Goal: Task Accomplishment & Management: Use online tool/utility

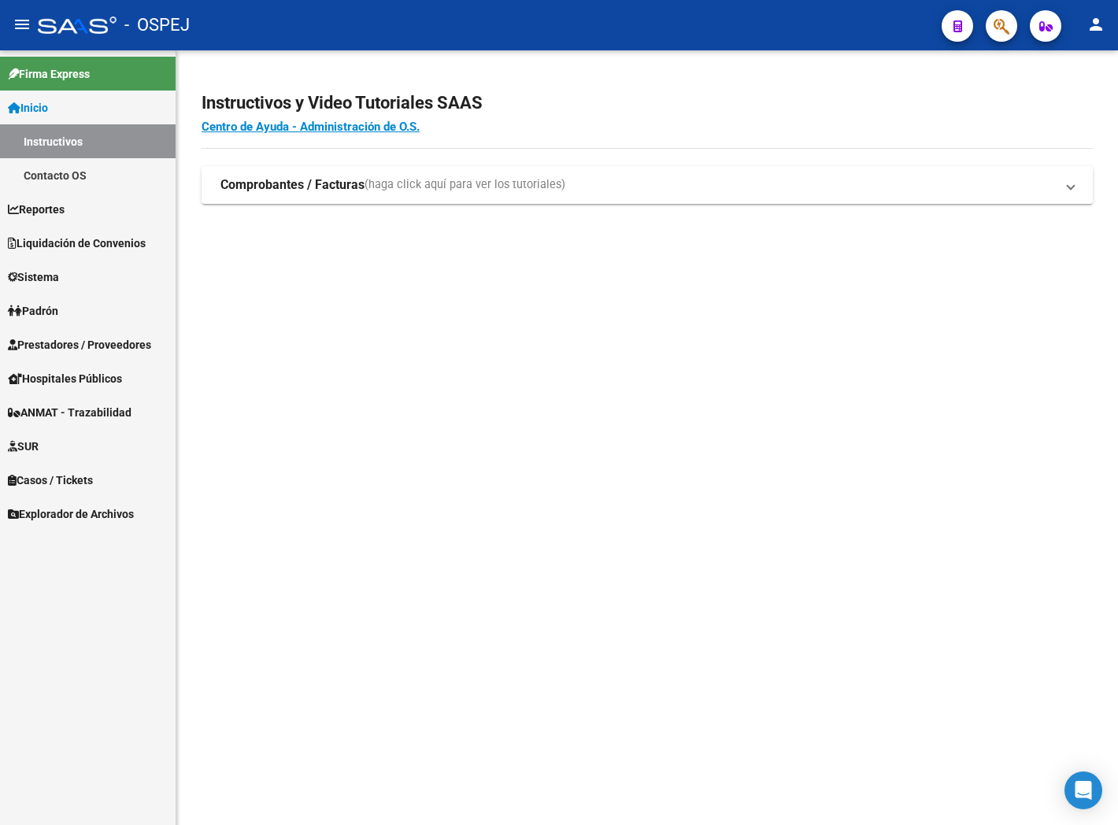
click at [91, 237] on span "Liquidación de Convenios" at bounding box center [77, 243] width 138 height 17
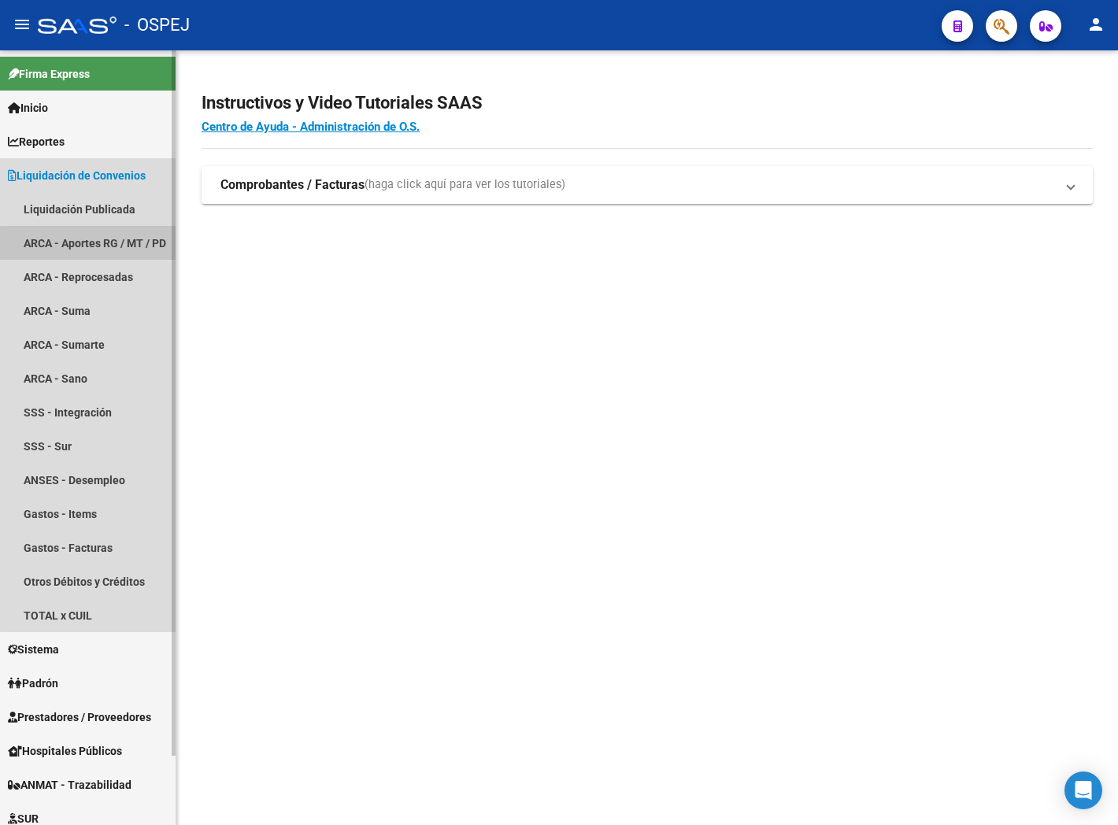
click at [98, 249] on link "ARCA - Aportes RG / MT / PD" at bounding box center [88, 243] width 176 height 34
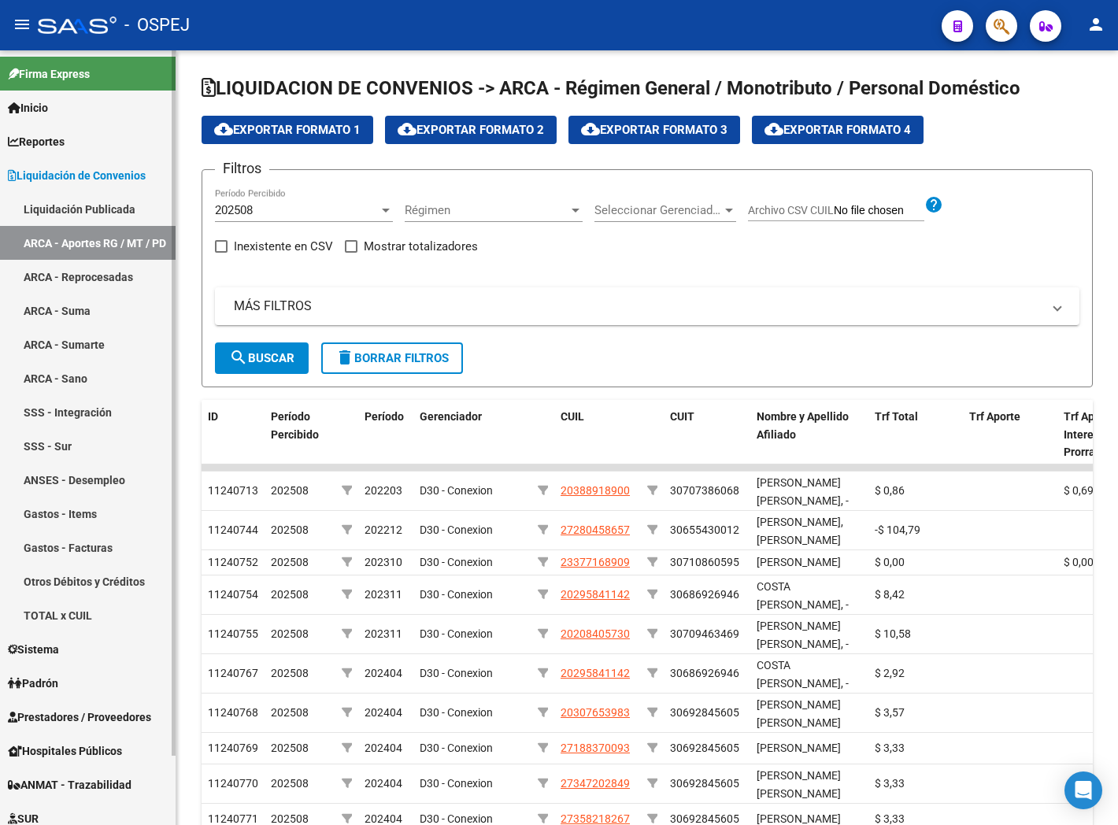
scroll to position [76, 0]
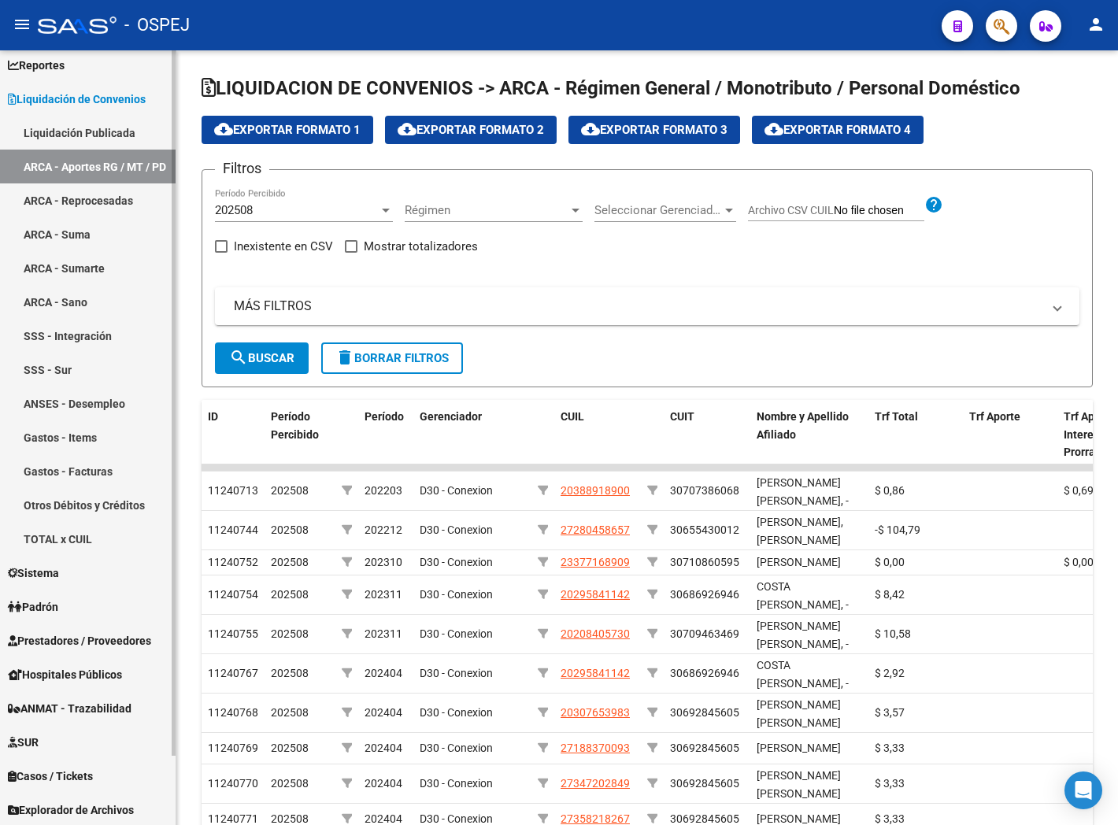
click at [108, 805] on span "Explorador de Archivos" at bounding box center [71, 810] width 126 height 17
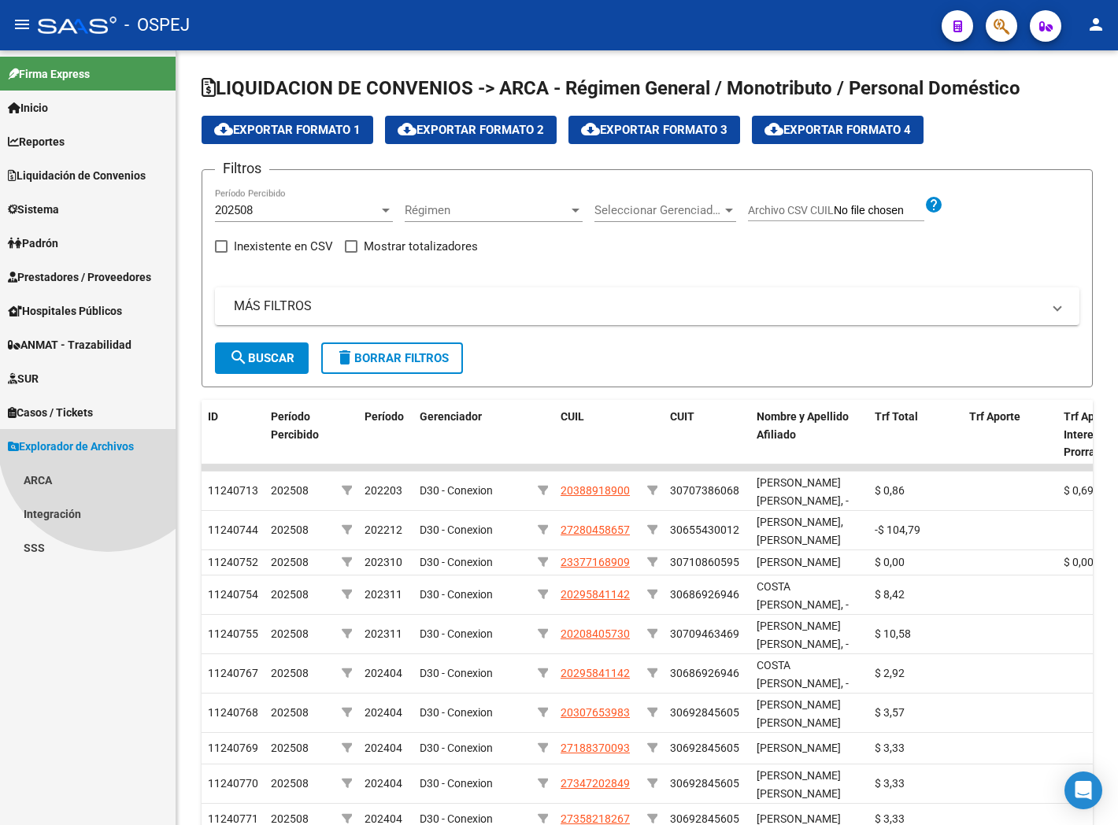
scroll to position [0, 0]
click at [61, 485] on link "ARCA" at bounding box center [88, 480] width 176 height 34
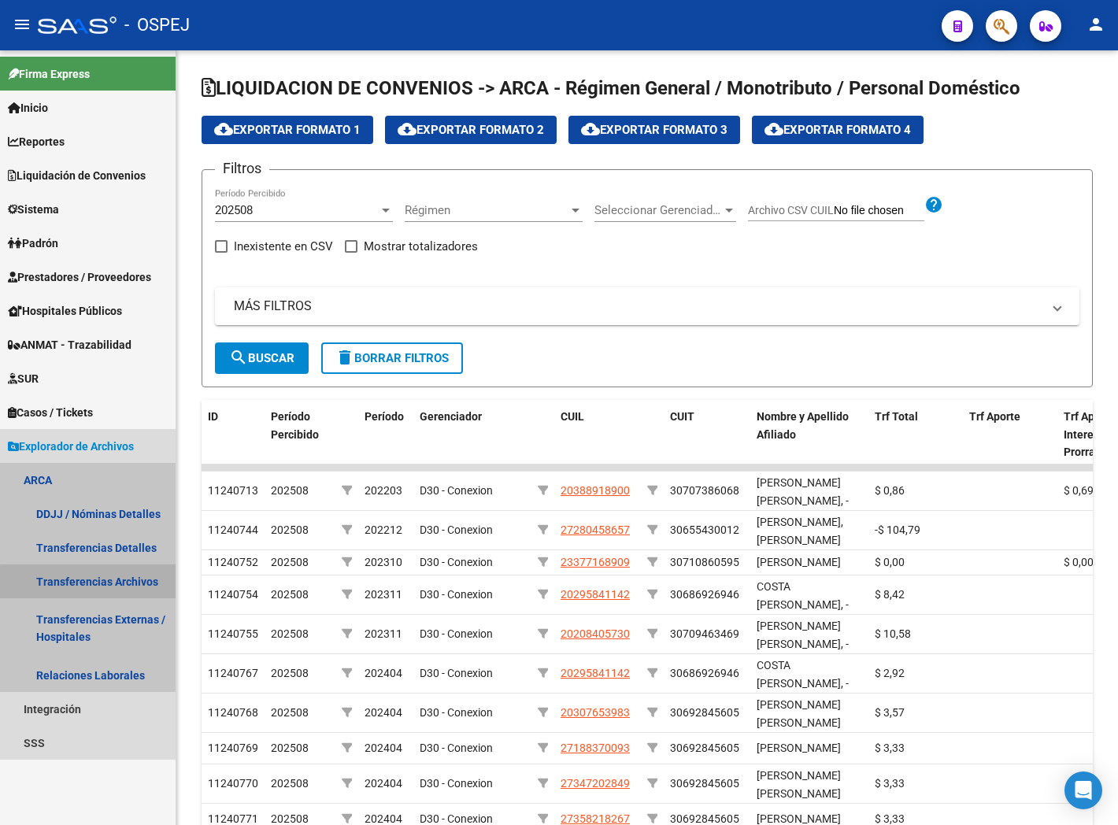
click at [95, 583] on link "Transferencias Archivos" at bounding box center [88, 582] width 176 height 34
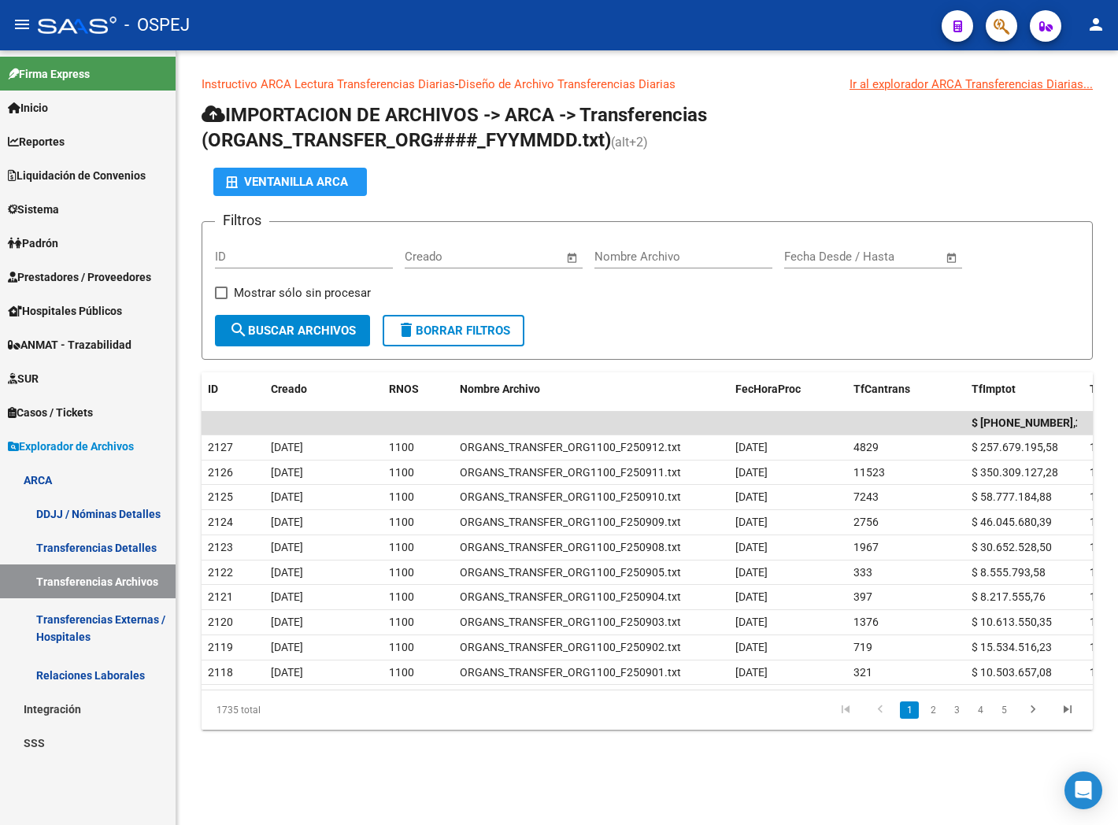
click at [101, 549] on link "Transferencias Detalles" at bounding box center [88, 548] width 176 height 34
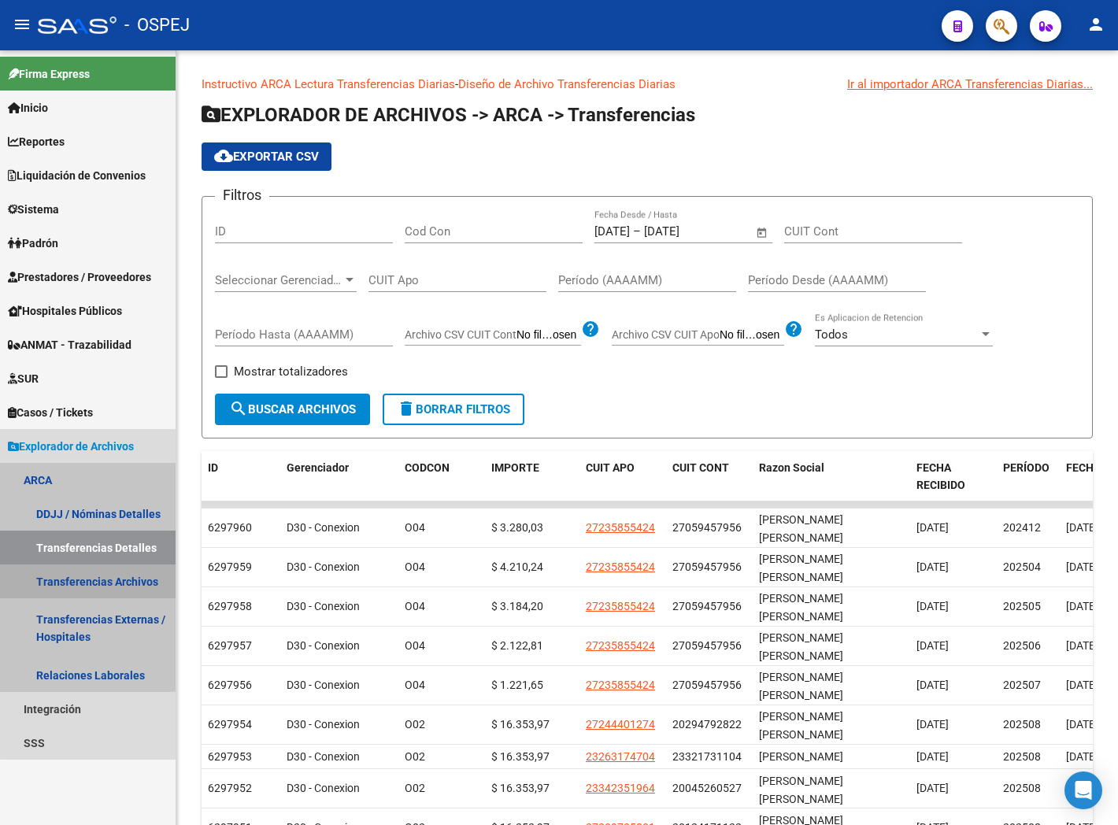
click at [106, 577] on link "Transferencias Archivos" at bounding box center [88, 582] width 176 height 34
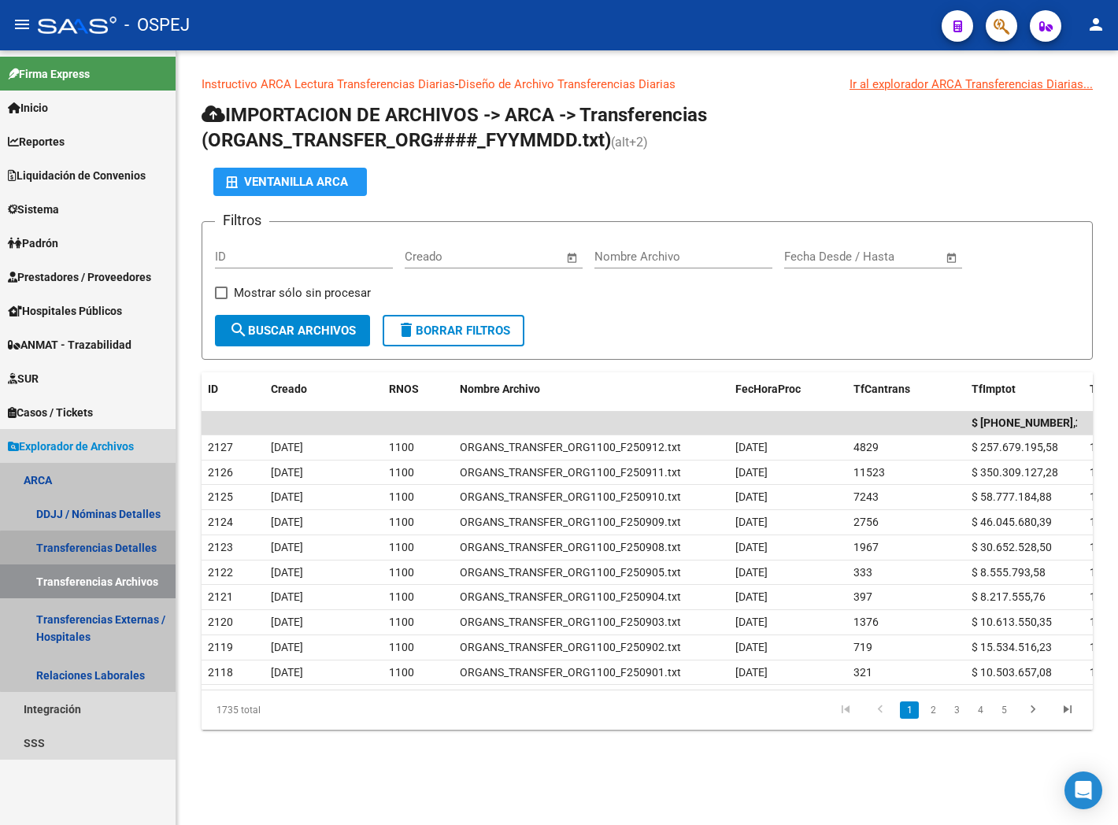
click at [107, 550] on link "Transferencias Detalles" at bounding box center [88, 548] width 176 height 34
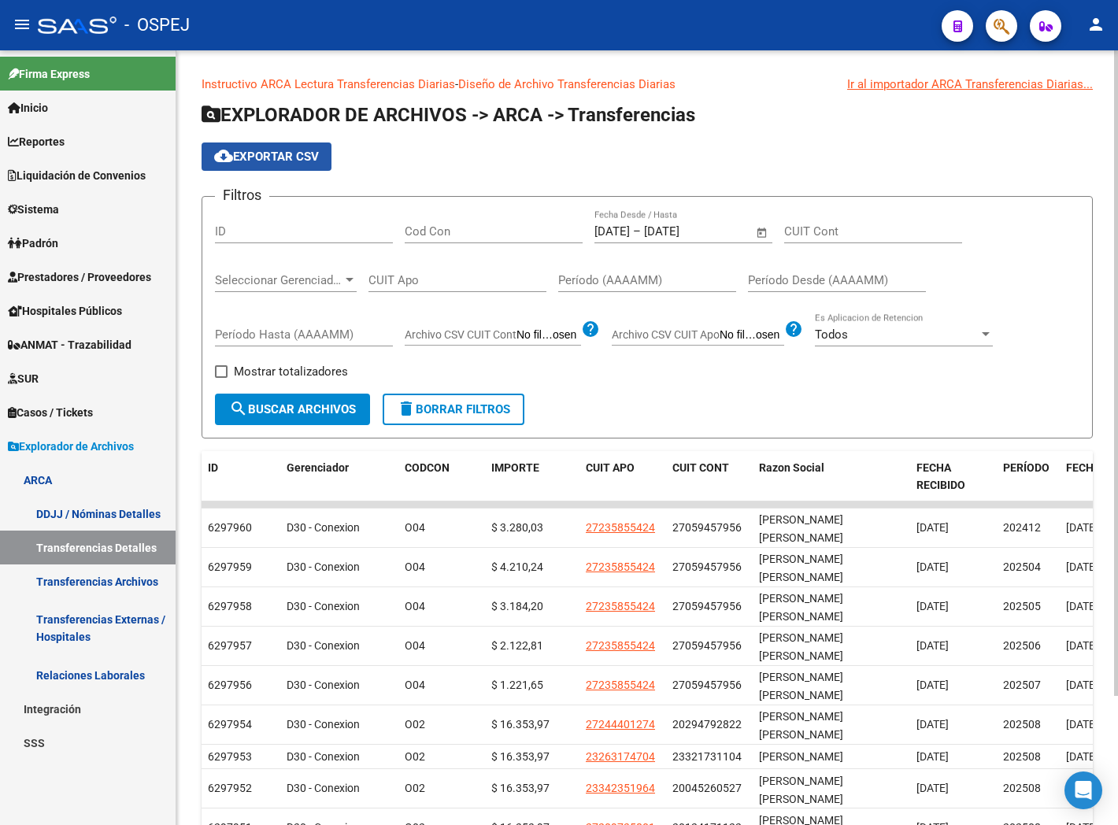
click at [323, 158] on button "cloud_download Exportar CSV" at bounding box center [267, 157] width 130 height 28
click at [76, 742] on link "SSS" at bounding box center [88, 743] width 176 height 34
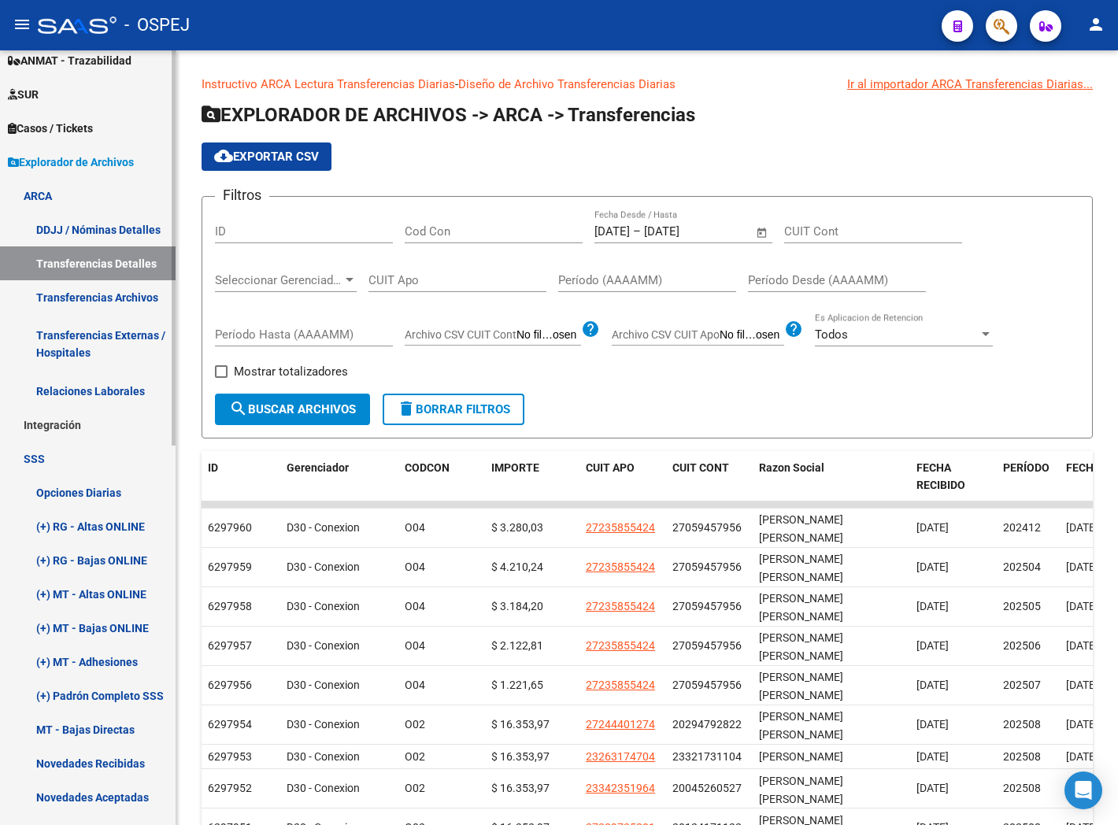
scroll to position [262, 0]
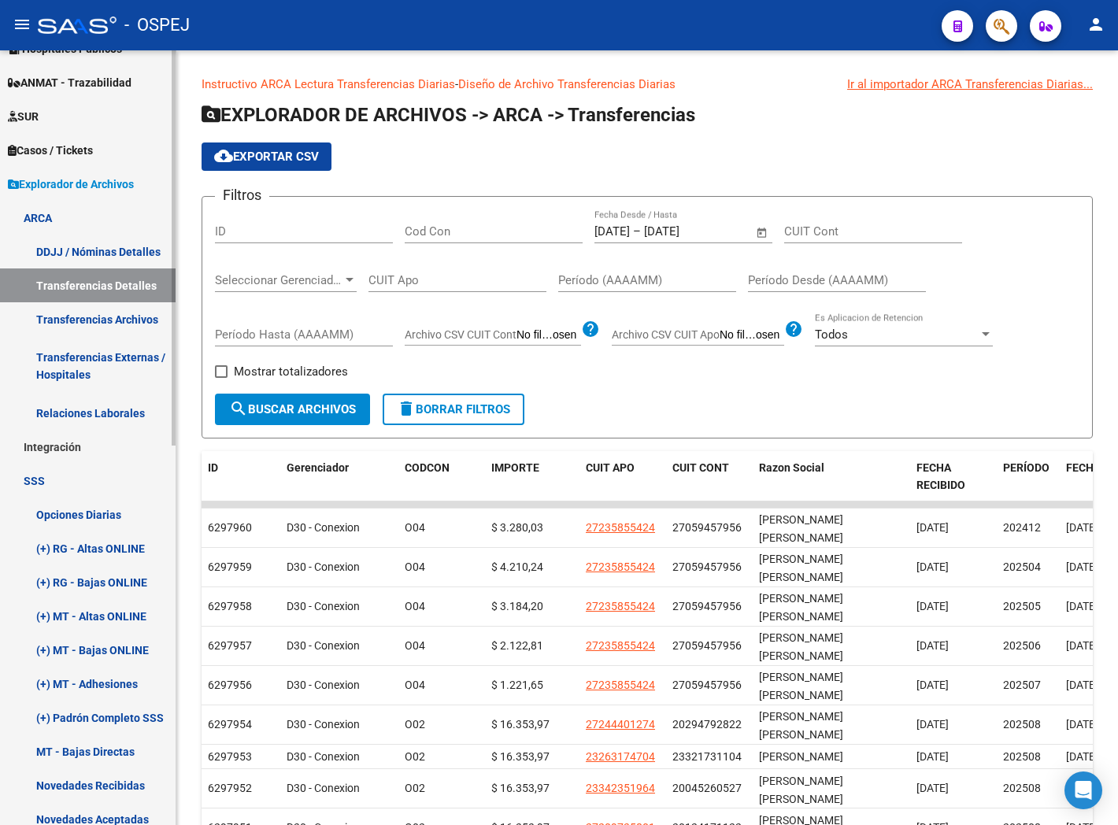
click at [102, 441] on link "Integración" at bounding box center [88, 447] width 176 height 34
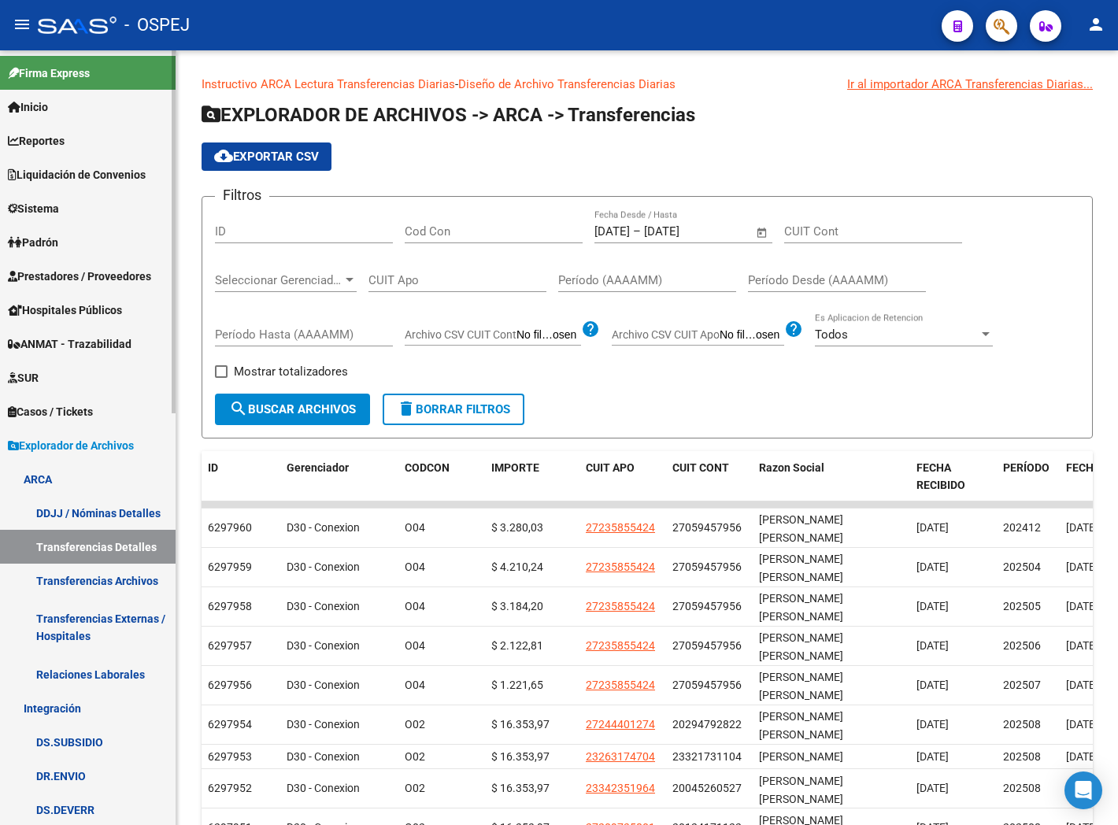
scroll to position [0, 0]
click at [100, 176] on span "Liquidación de Convenios" at bounding box center [77, 175] width 138 height 17
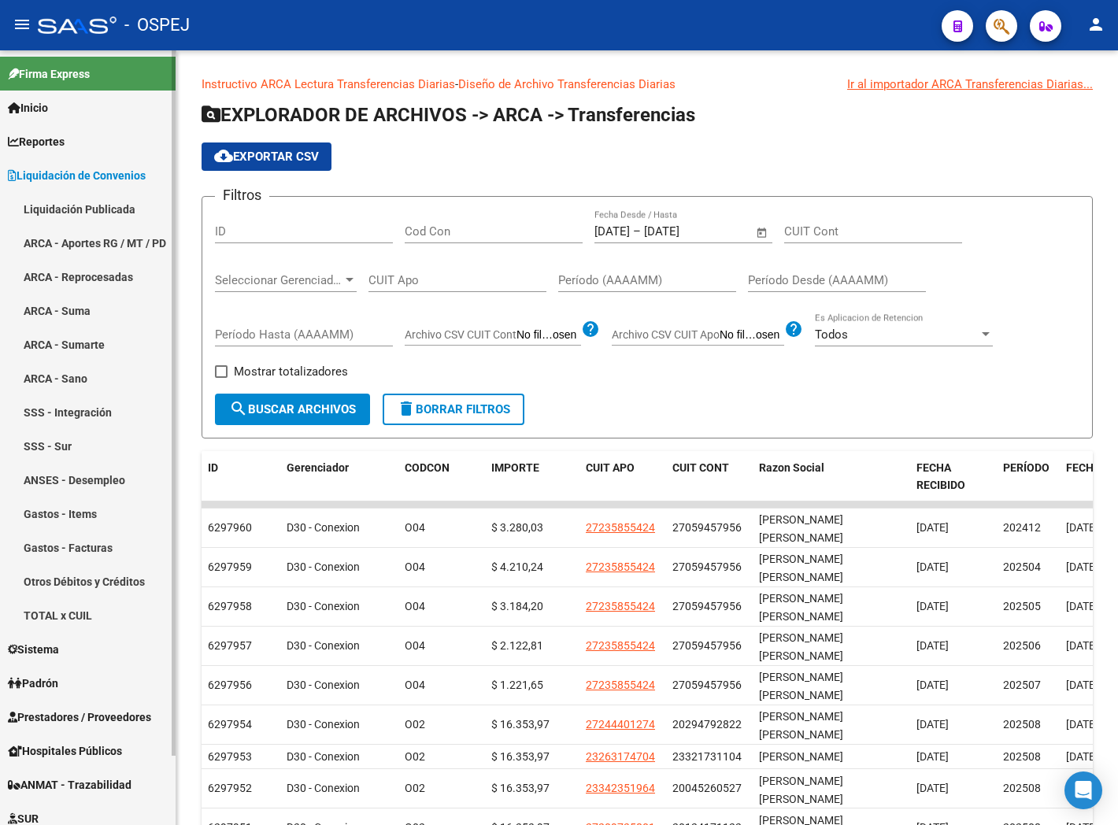
click at [91, 316] on link "ARCA - Suma" at bounding box center [88, 311] width 176 height 34
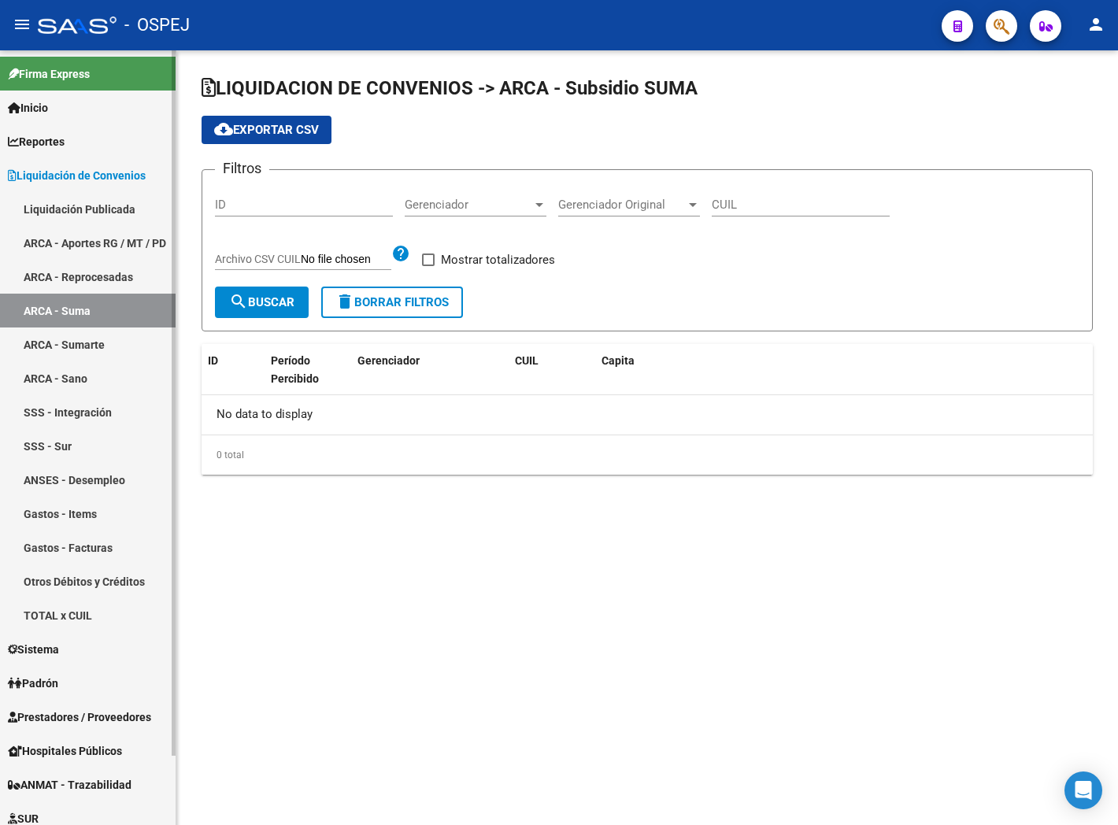
checkbox input "true"
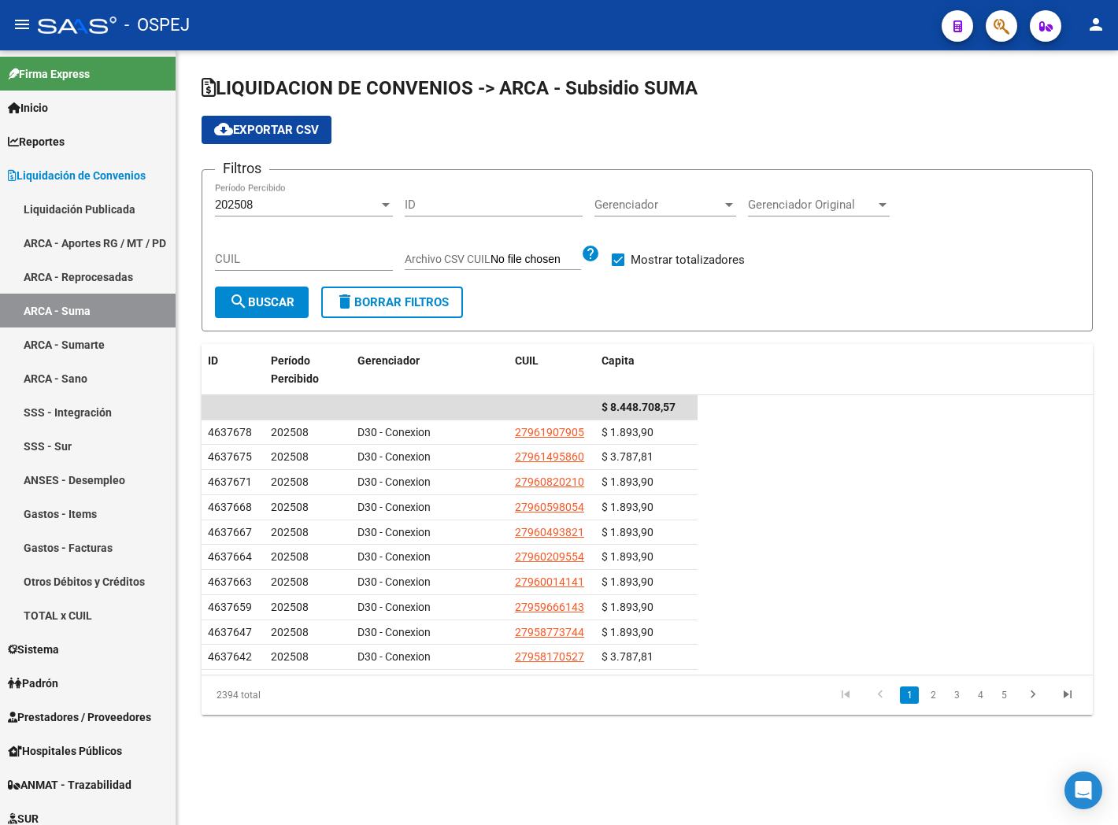
click at [387, 203] on div at bounding box center [386, 205] width 8 height 4
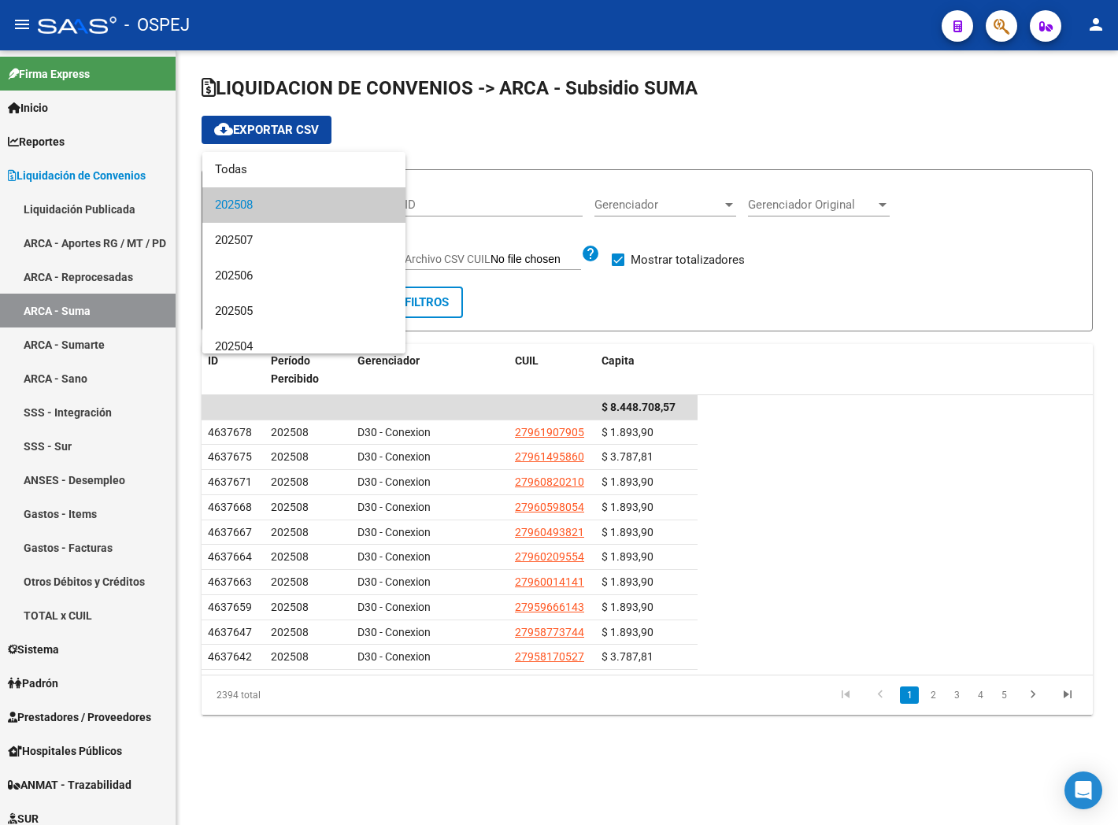
click at [375, 203] on span "202508" at bounding box center [304, 204] width 178 height 35
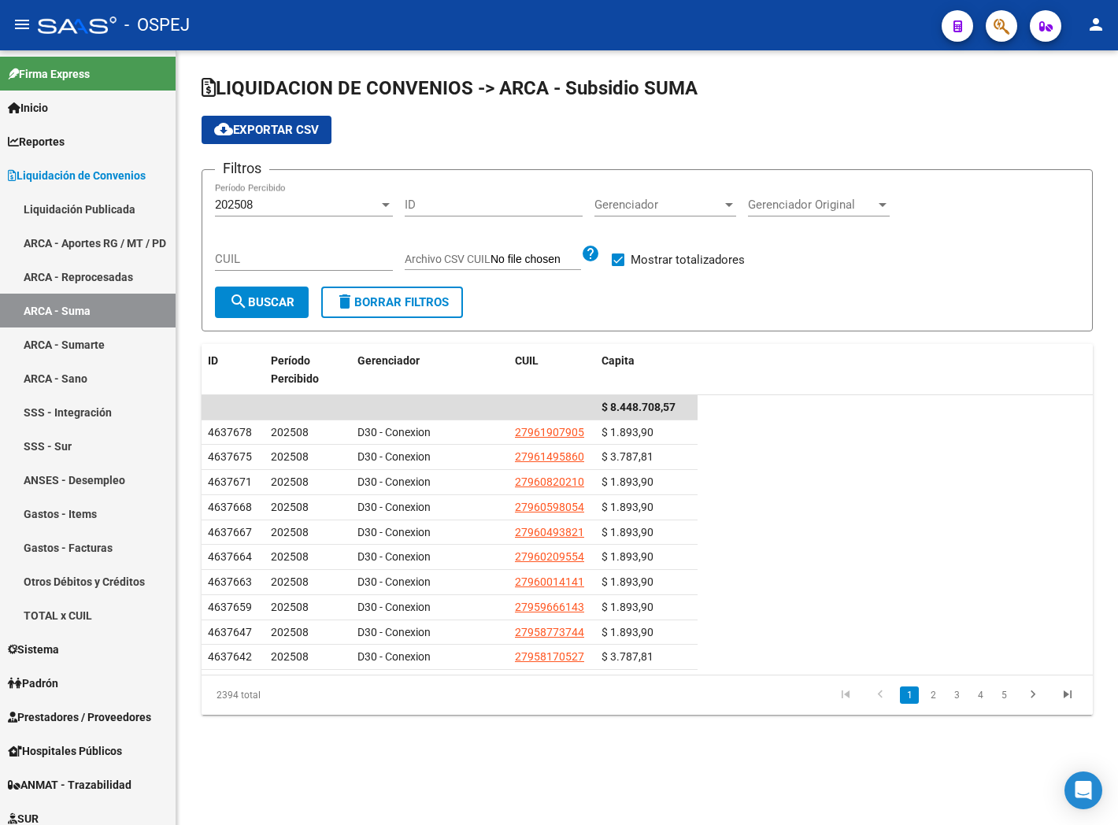
click at [972, 402] on datatable-summary-row "$ 8.448.708,57" at bounding box center [647, 407] width 891 height 25
click at [96, 339] on link "ARCA - Sumarte" at bounding box center [88, 345] width 176 height 34
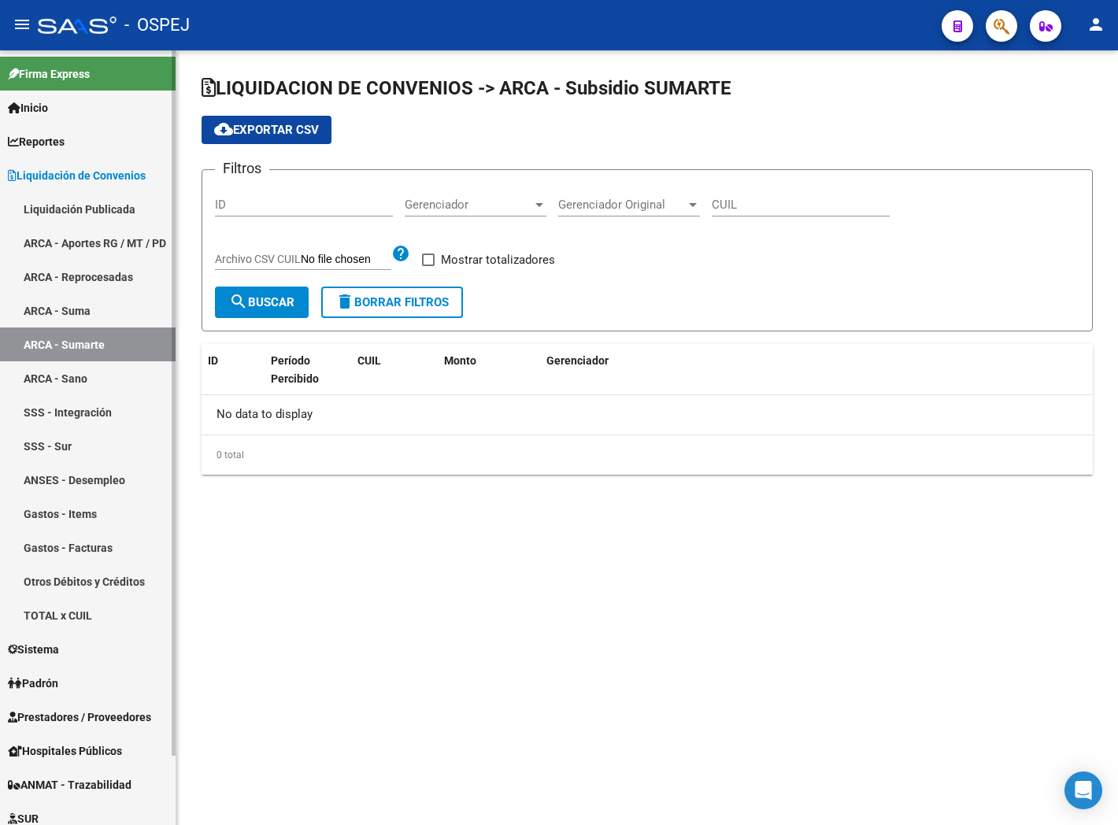
checkbox input "true"
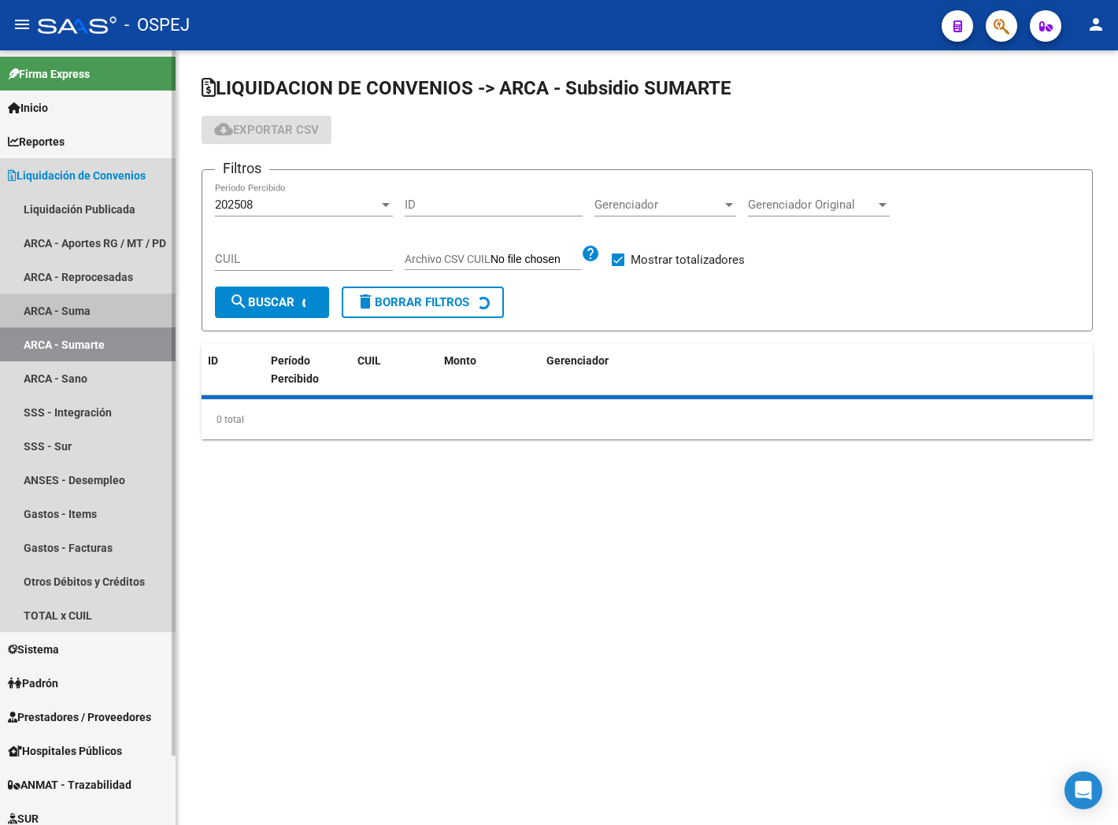
click at [90, 313] on link "ARCA - Suma" at bounding box center [88, 311] width 176 height 34
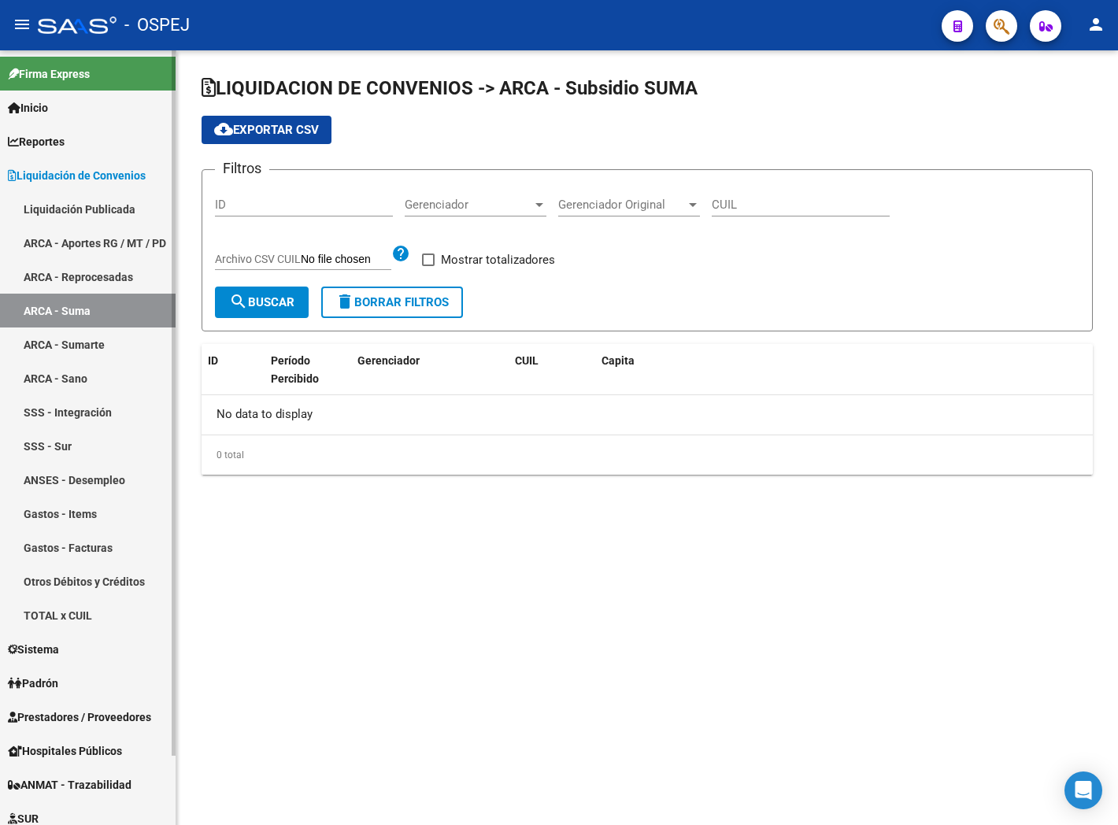
checkbox input "true"
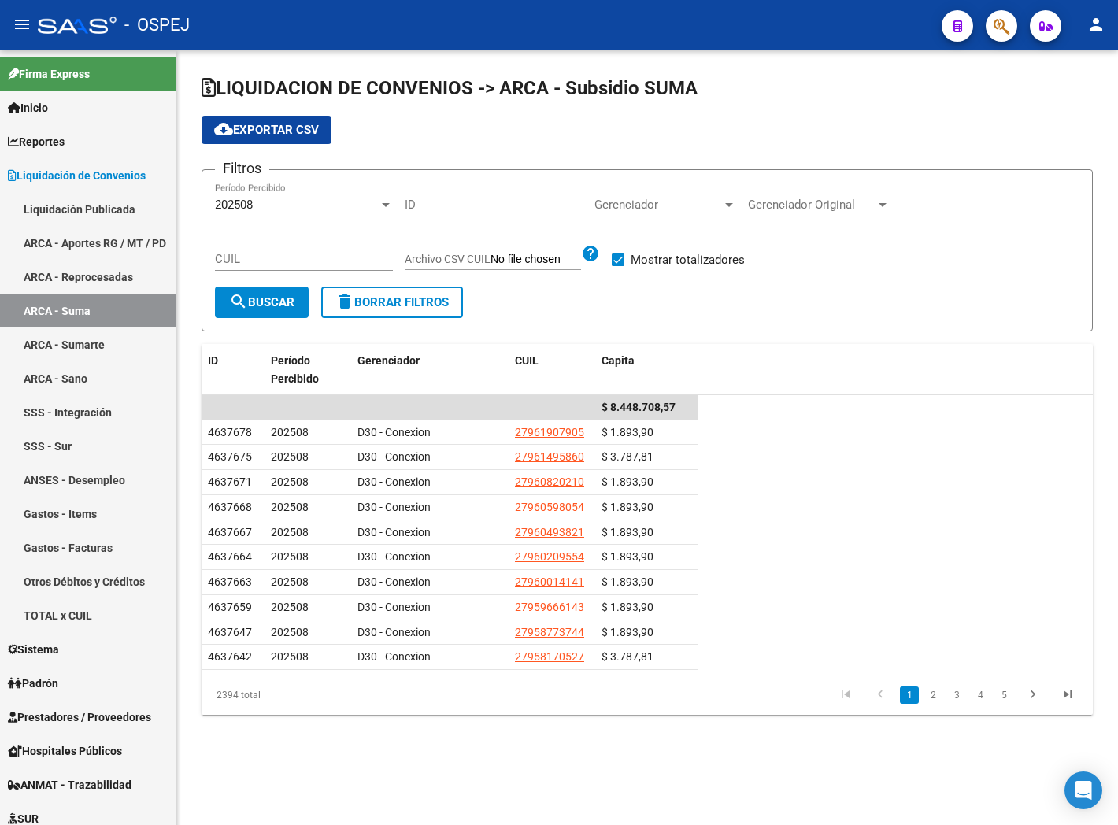
click at [268, 128] on span "cloud_download Exportar CSV" at bounding box center [266, 130] width 105 height 14
click at [104, 337] on link "ARCA - Sumarte" at bounding box center [88, 345] width 176 height 34
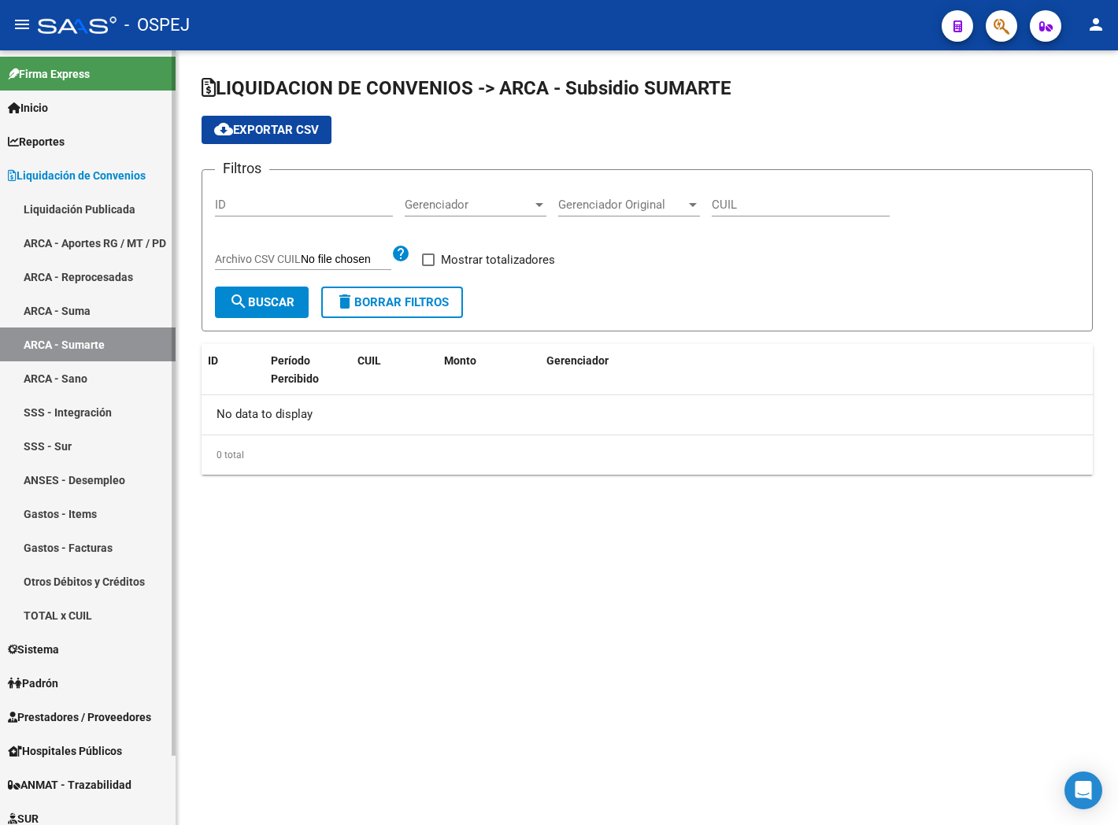
checkbox input "true"
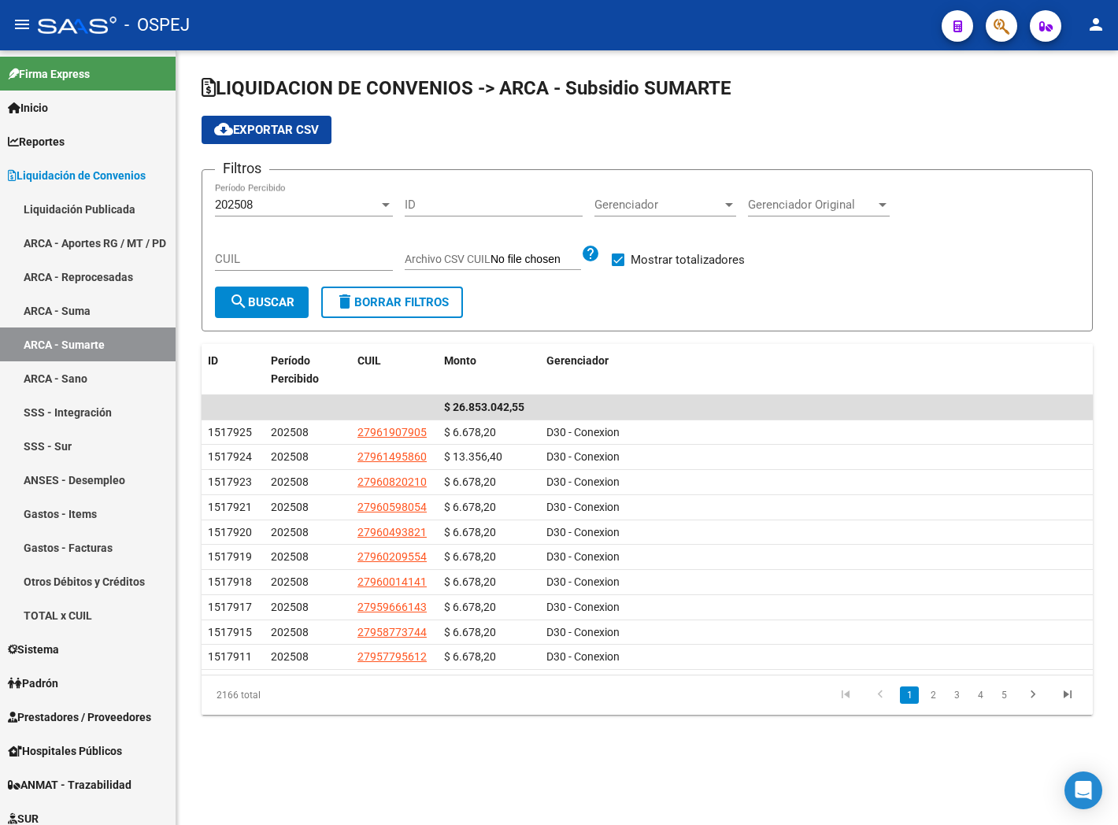
click at [391, 209] on div at bounding box center [386, 204] width 14 height 13
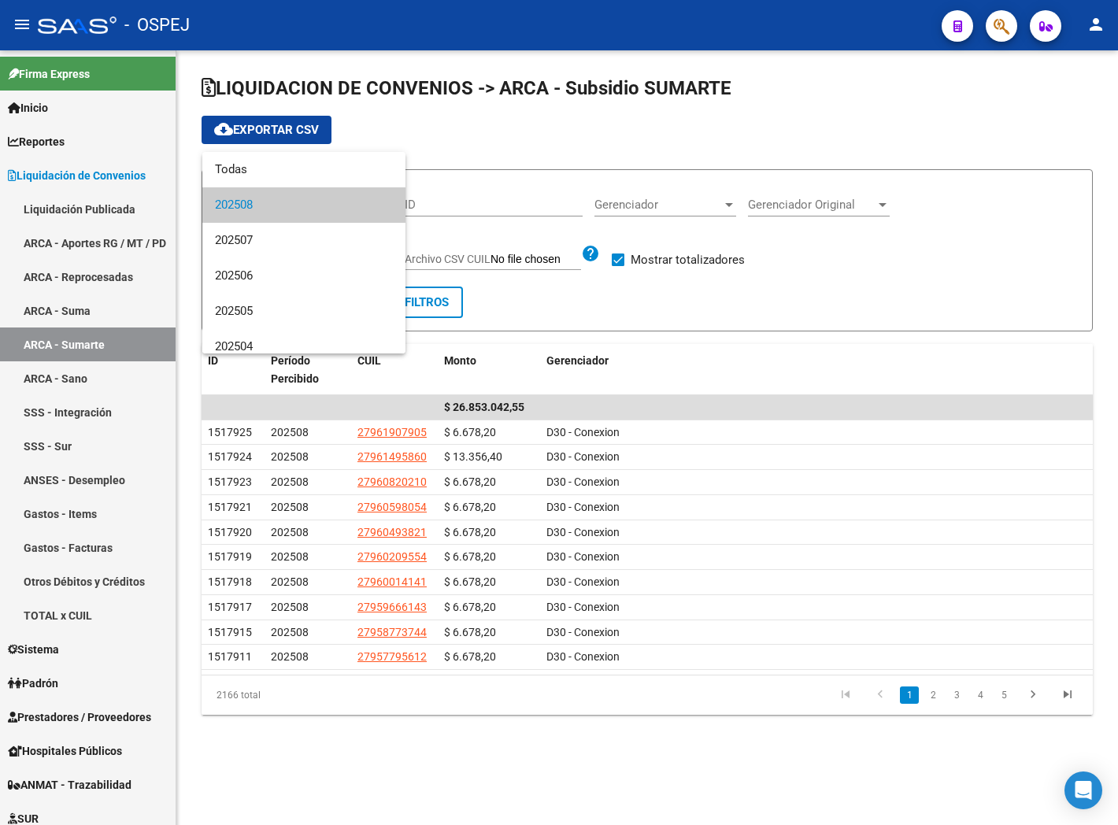
click at [360, 207] on span "202508" at bounding box center [304, 204] width 178 height 35
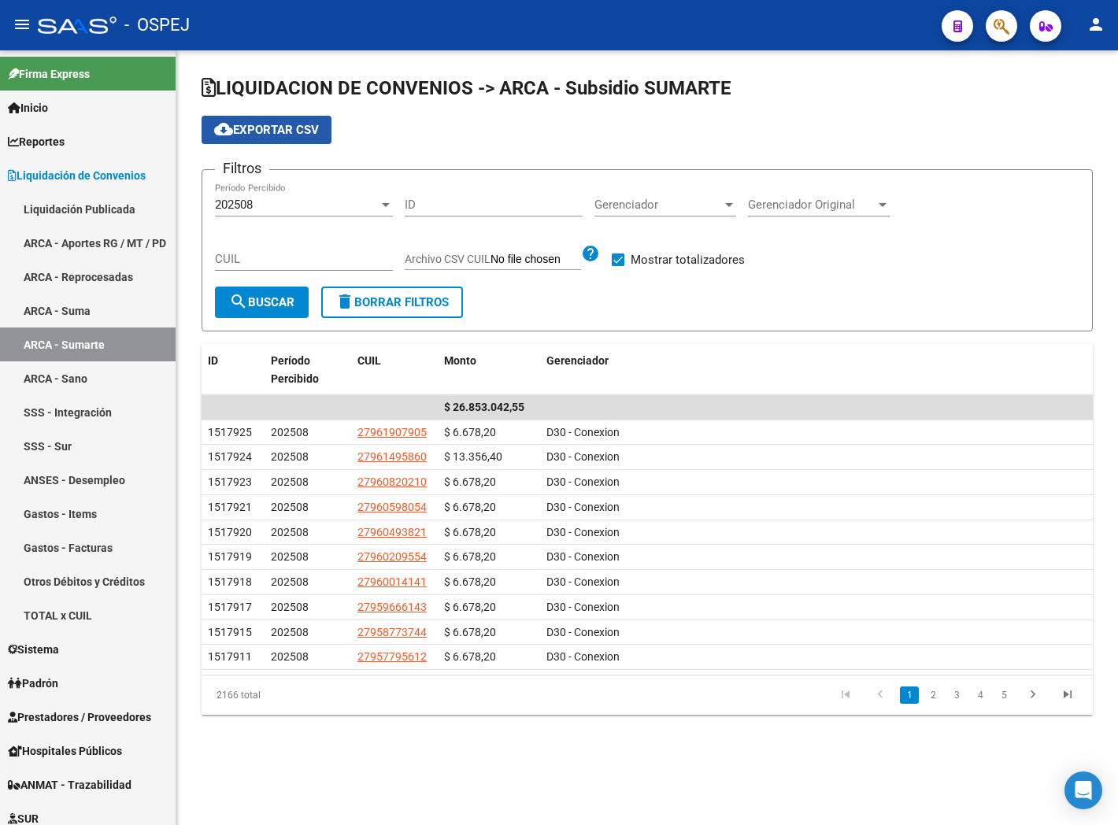
click at [316, 129] on span "cloud_download Exportar CSV" at bounding box center [266, 130] width 105 height 14
